Goal: Task Accomplishment & Management: Manage account settings

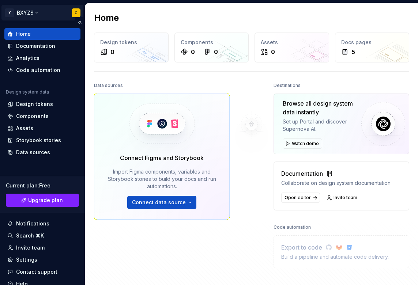
click at [37, 12] on html "Y BXYZS G Home Documentation Analytics Code automation Design system data Desig…" at bounding box center [209, 142] width 418 height 285
click at [301, 12] on html "Y BXYZS G Home Documentation Analytics Code automation Design system data Desig…" at bounding box center [209, 142] width 418 height 285
click at [32, 14] on html "Y BXYZS G Home Documentation Analytics Code automation Design system data Desig…" at bounding box center [209, 142] width 418 height 285
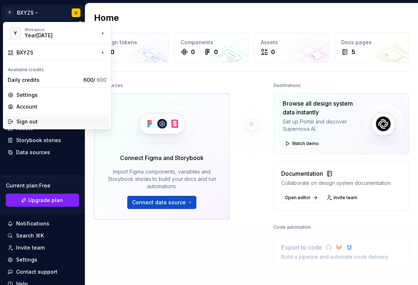
click at [23, 121] on div "Sign out" at bounding box center [61, 121] width 90 height 7
